Goal: Task Accomplishment & Management: Manage account settings

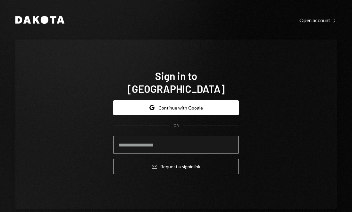
click at [132, 136] on input "email" at bounding box center [176, 145] width 126 height 18
type input "**********"
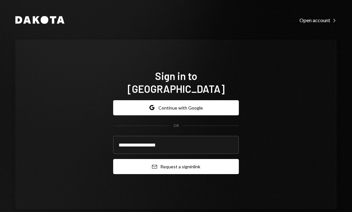
click at [158, 161] on button "Email Request a sign in link" at bounding box center [176, 166] width 126 height 15
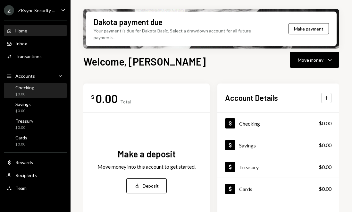
click at [27, 88] on div "Checking" at bounding box center [24, 87] width 19 height 5
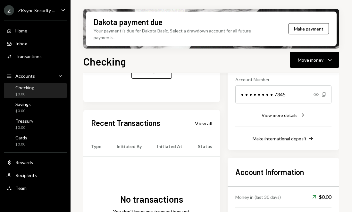
scroll to position [145, 0]
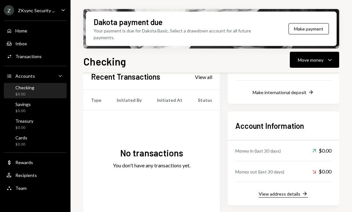
click at [290, 190] on button "View address details Right Arrow" at bounding box center [283, 193] width 49 height 7
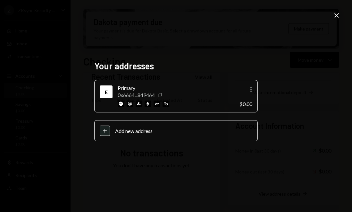
click at [162, 95] on icon "button" at bounding box center [160, 95] width 4 height 4
click at [337, 14] on icon "Close" at bounding box center [337, 16] width 8 height 8
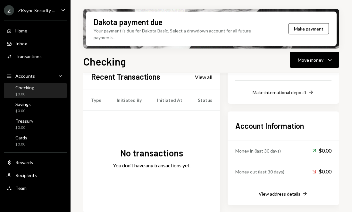
scroll to position [0, 0]
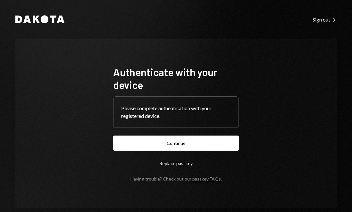
click at [159, 142] on button "Continue" at bounding box center [176, 142] width 126 height 15
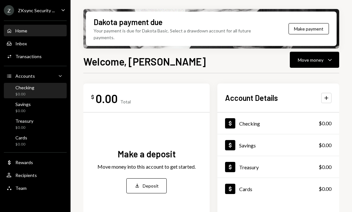
click at [27, 91] on div "Checking $0.00" at bounding box center [24, 91] width 19 height 12
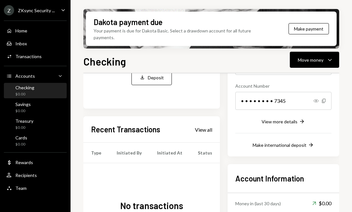
scroll to position [92, 0]
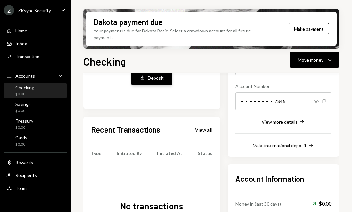
click at [153, 74] on div "Deposit" at bounding box center [156, 77] width 16 height 7
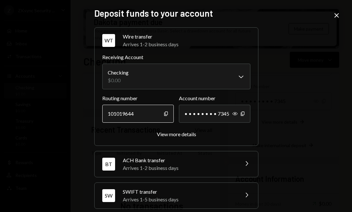
scroll to position [70, 0]
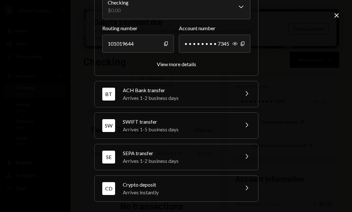
click at [147, 187] on div "Crypto deposit" at bounding box center [179, 184] width 112 height 8
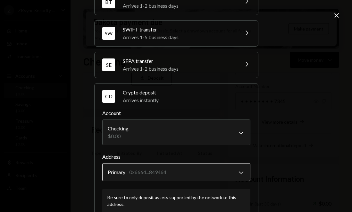
scroll to position [111, 0]
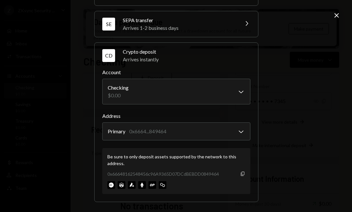
click at [240, 172] on icon "Copy" at bounding box center [242, 173] width 5 height 5
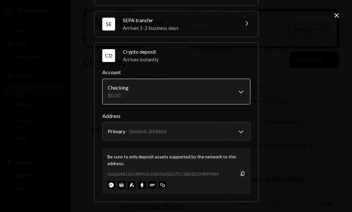
scroll to position [0, 0]
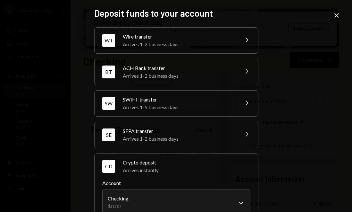
click at [337, 17] on icon "Close" at bounding box center [337, 16] width 8 height 8
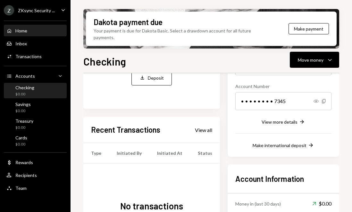
click at [21, 31] on div "Home" at bounding box center [21, 30] width 12 height 5
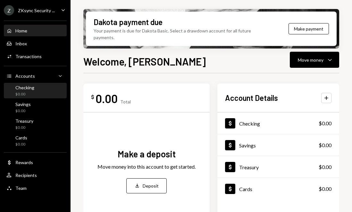
click at [42, 86] on div "Checking $0.00" at bounding box center [35, 91] width 58 height 12
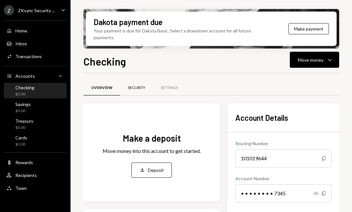
click at [130, 85] on div "Security" at bounding box center [136, 87] width 17 height 5
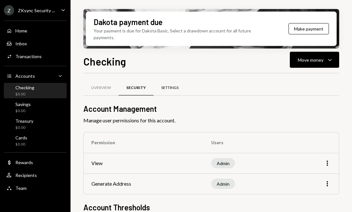
click at [165, 84] on div "Settings" at bounding box center [170, 87] width 33 height 15
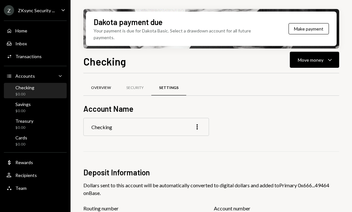
click at [98, 85] on div "Overview" at bounding box center [101, 87] width 20 height 5
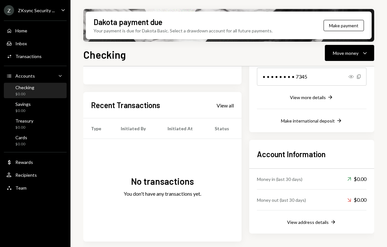
scroll to position [110, 0]
